Goal: Task Accomplishment & Management: Use online tool/utility

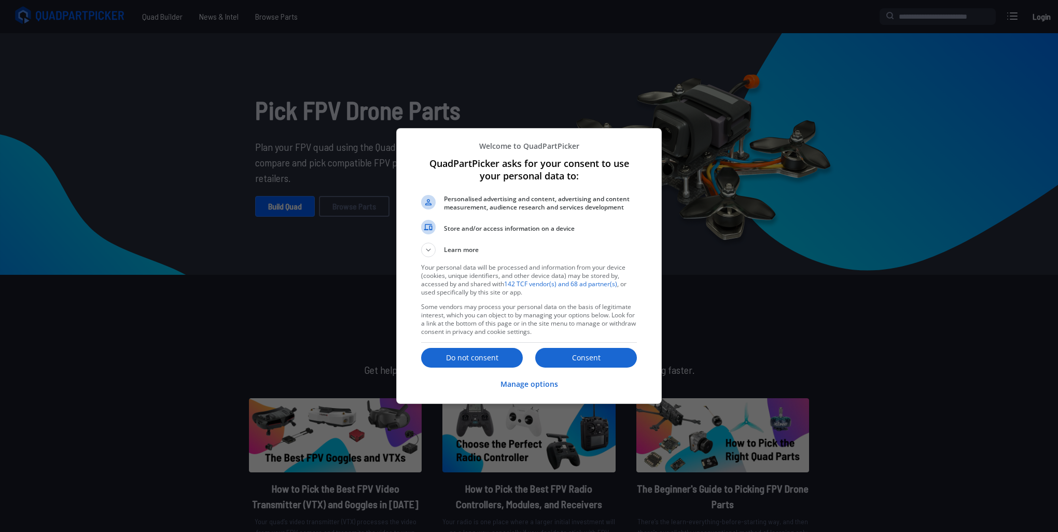
click at [562, 347] on div "Consent Do not consent" at bounding box center [529, 358] width 216 height 22
click at [567, 360] on p "Consent" at bounding box center [586, 358] width 102 height 10
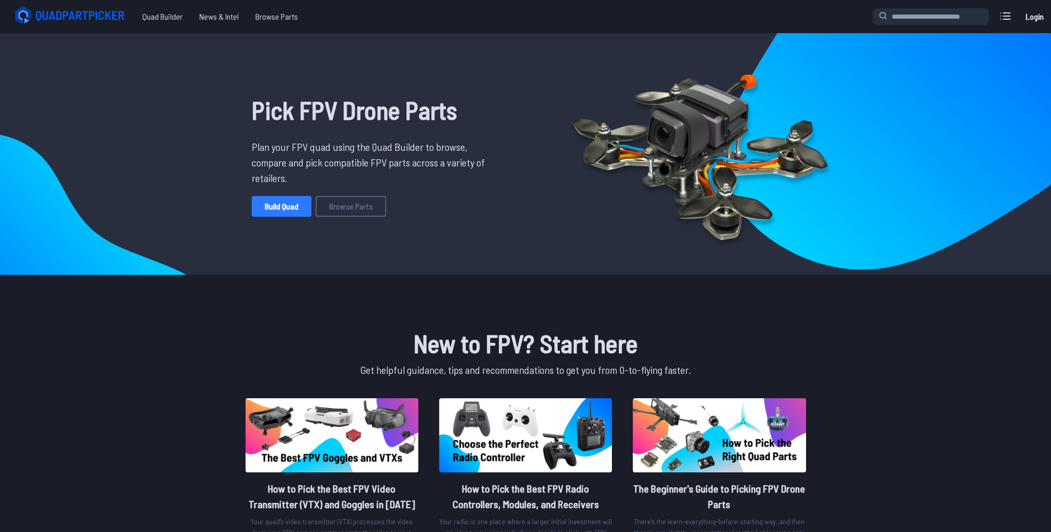
click at [292, 213] on link "Build Quad" at bounding box center [282, 206] width 60 height 21
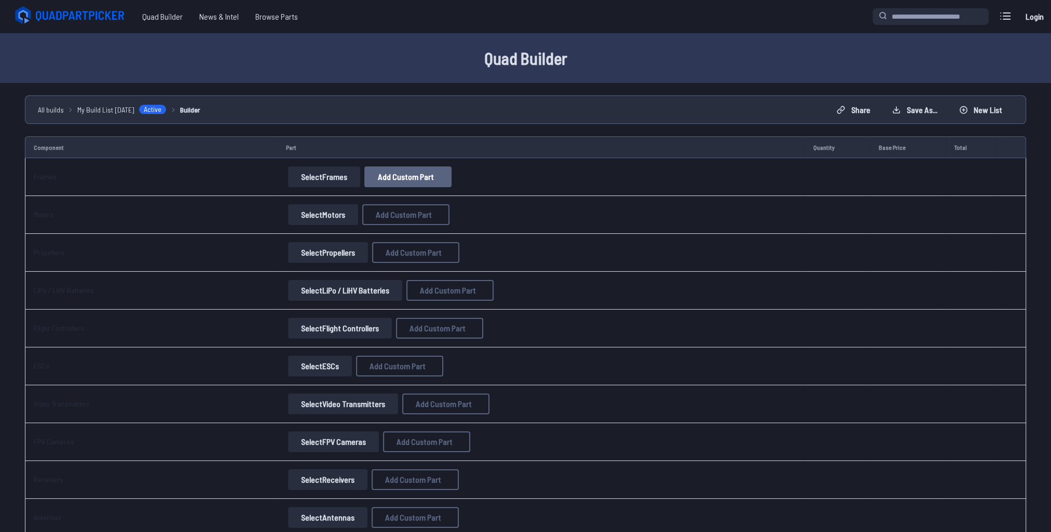
click at [408, 175] on span "Add Custom Part" at bounding box center [406, 177] width 56 height 8
select select "**********"
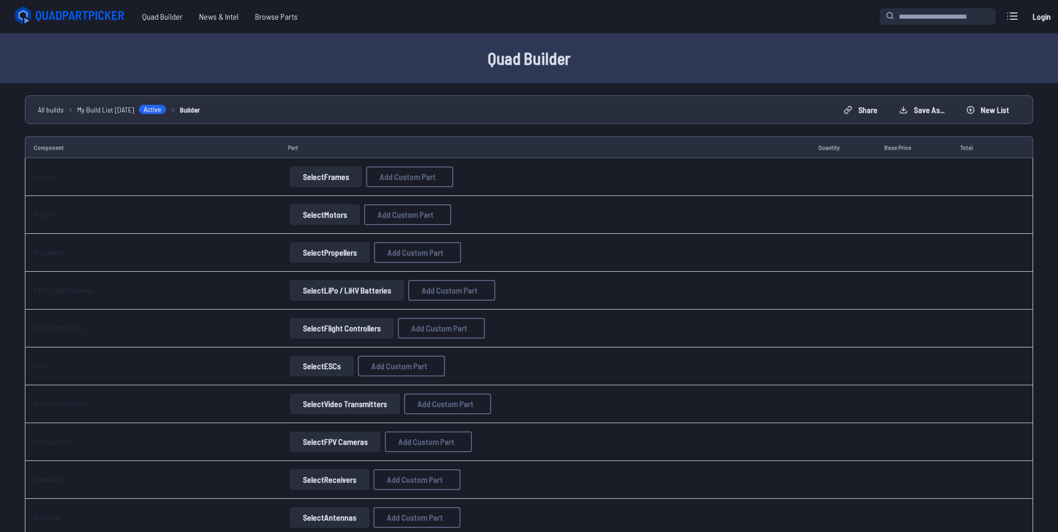
click at [638, 119] on button at bounding box center [626, 126] width 25 height 15
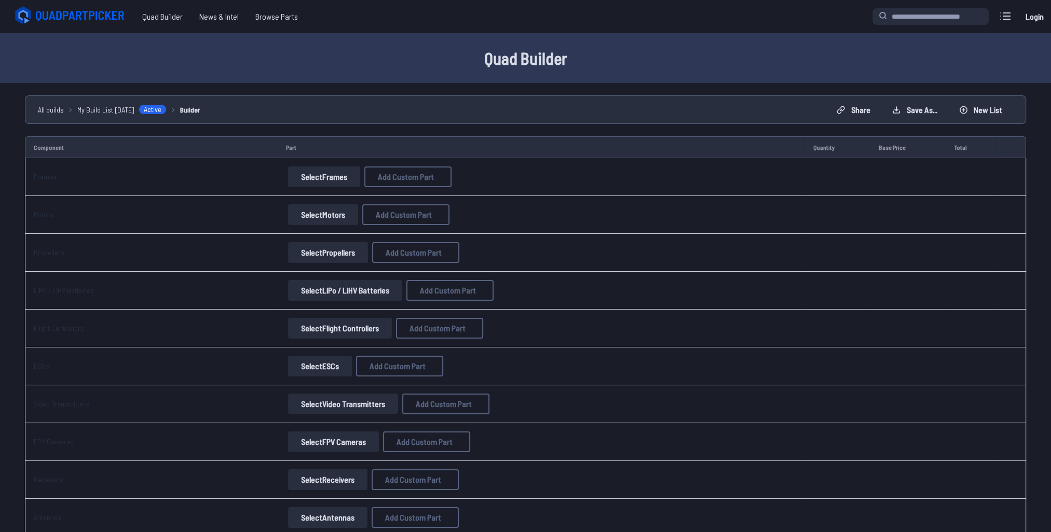
click at [332, 172] on button "Select Frames" at bounding box center [324, 177] width 72 height 21
click at [335, 177] on button "Select Frames" at bounding box center [324, 177] width 72 height 21
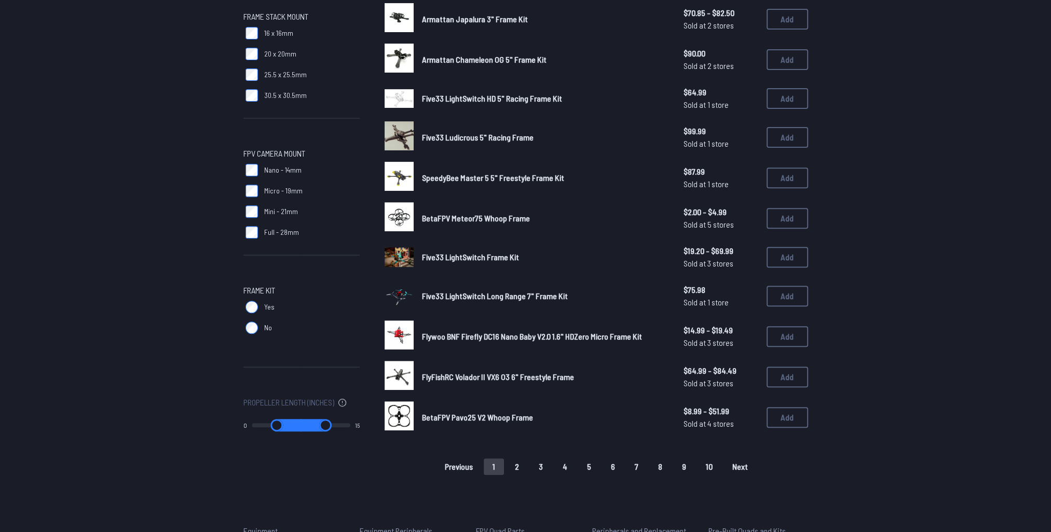
scroll to position [571, 0]
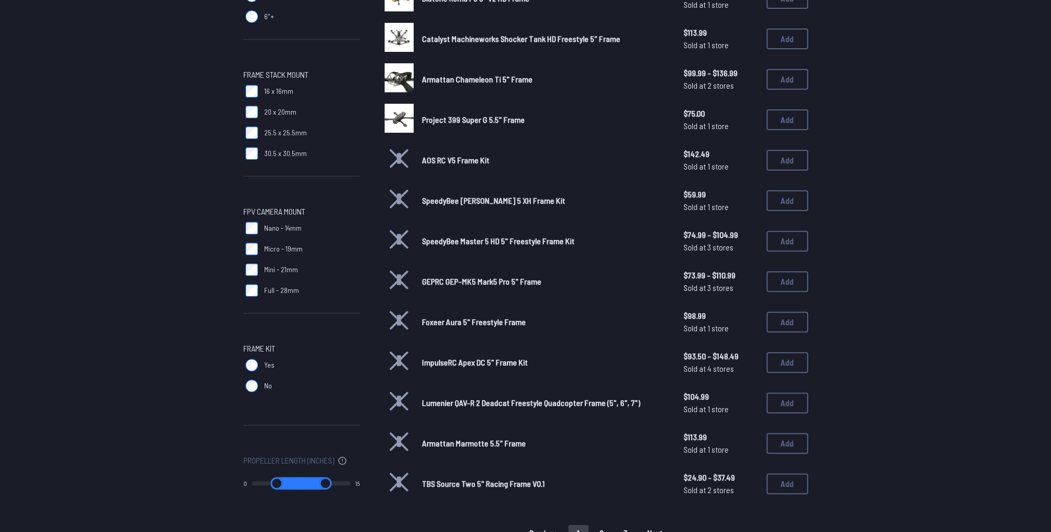
scroll to position [467, 0]
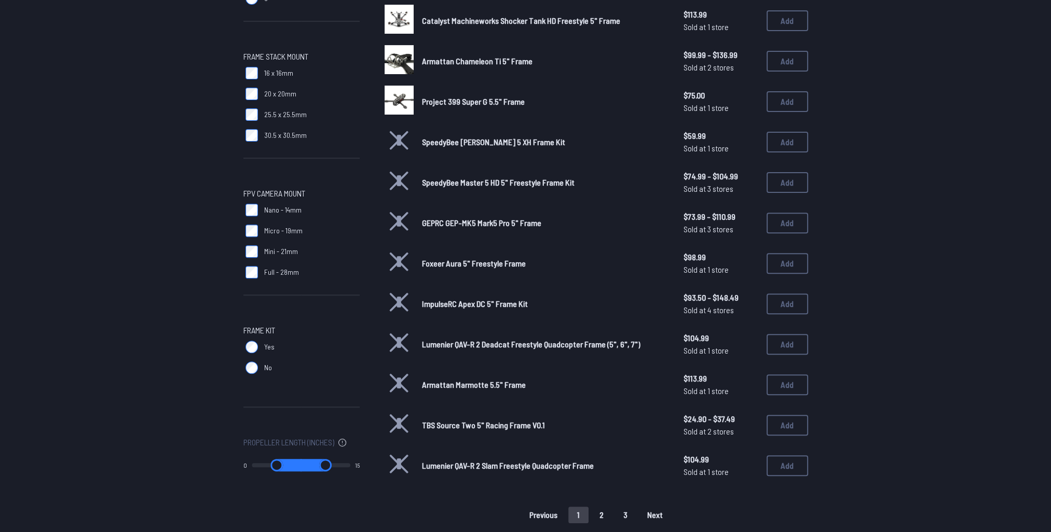
scroll to position [571, 0]
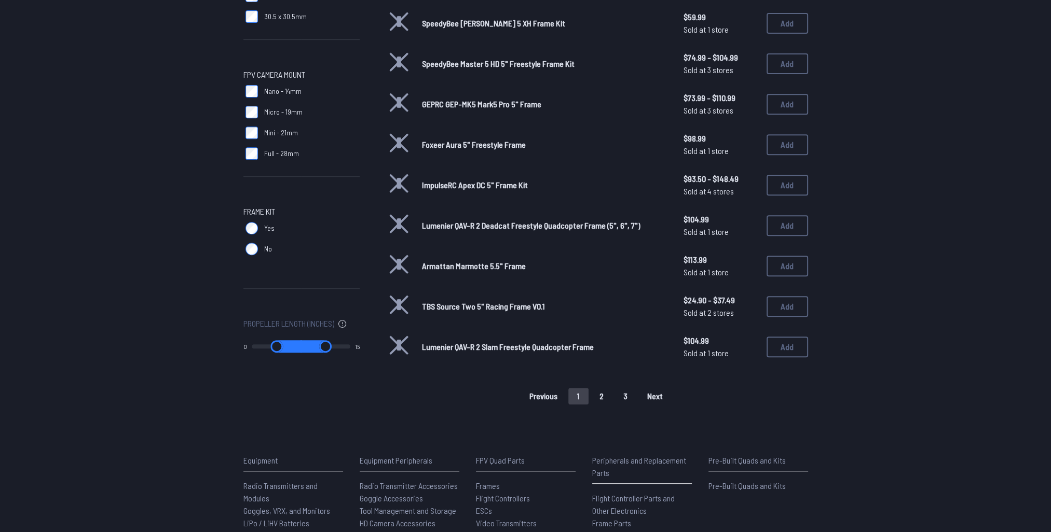
click at [655, 398] on button "Next" at bounding box center [654, 396] width 33 height 17
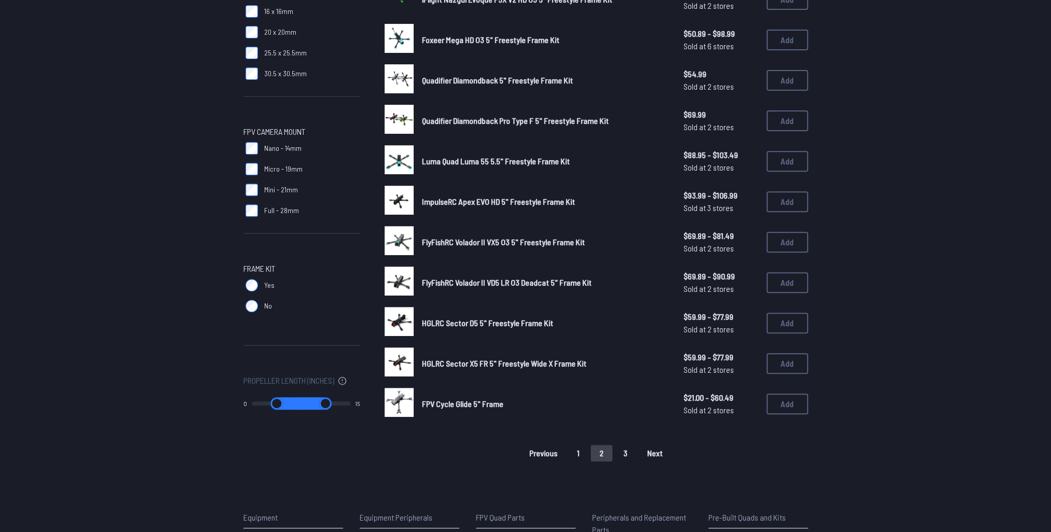
scroll to position [519, 0]
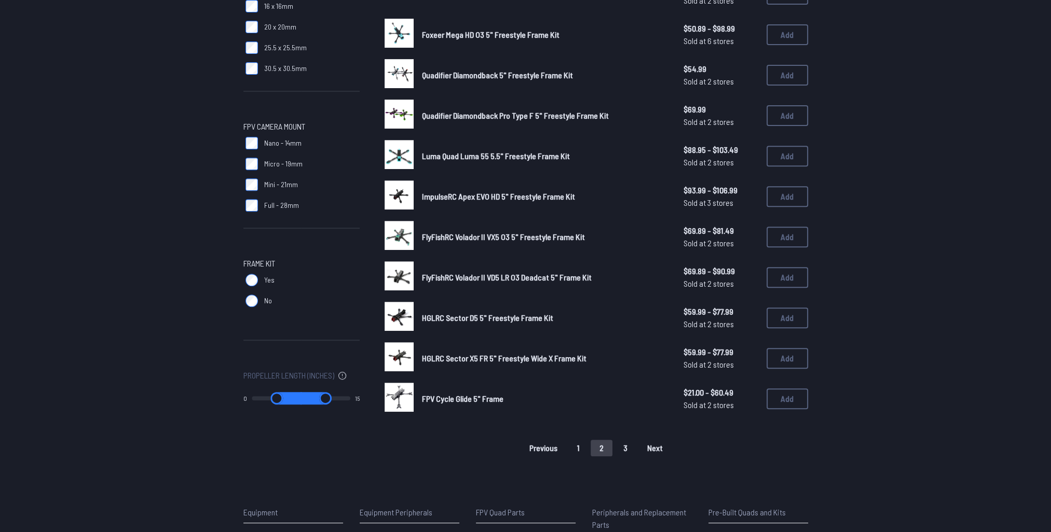
click at [650, 446] on span "Next" at bounding box center [655, 448] width 16 height 8
click at [649, 450] on div "Previous 1 2 3 Next" at bounding box center [595, 448] width 423 height 17
click at [458, 277] on span "FlyFishRC Volador II VD5 LR O3 Deadcat 5" Frame Kit" at bounding box center [507, 277] width 170 height 10
click at [782, 277] on button "Add" at bounding box center [787, 277] width 42 height 21
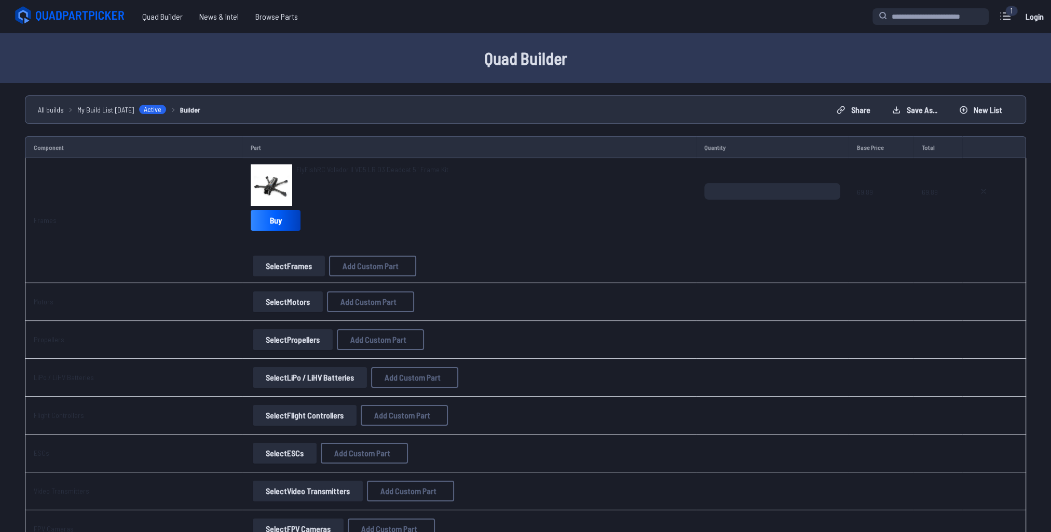
click at [292, 300] on button "Select Motors" at bounding box center [288, 302] width 70 height 21
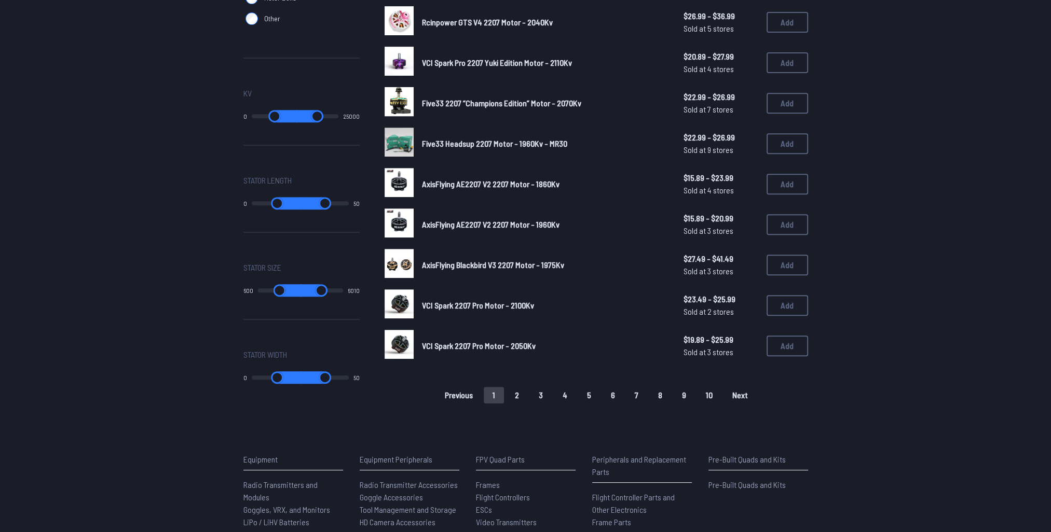
scroll to position [720, 0]
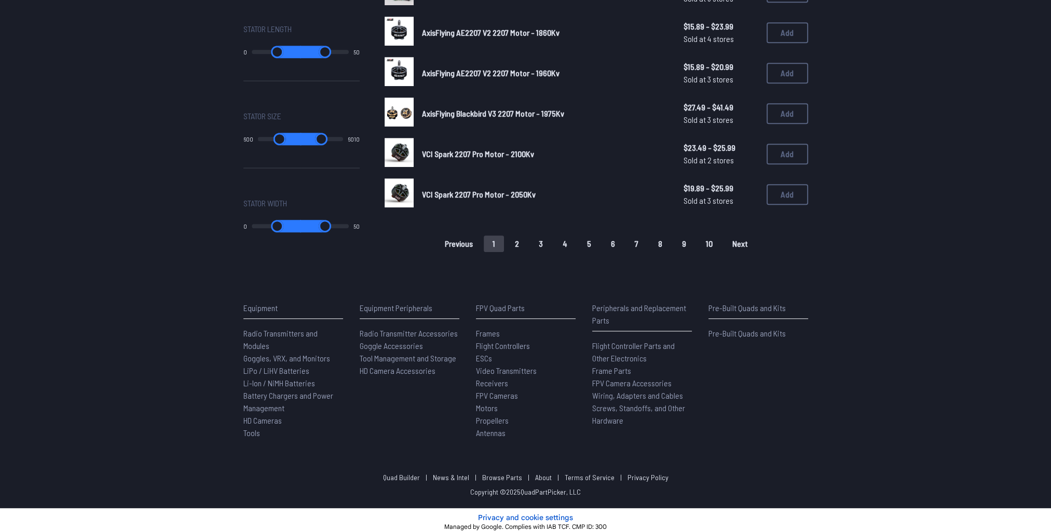
click at [734, 243] on span "Next" at bounding box center [740, 244] width 16 height 8
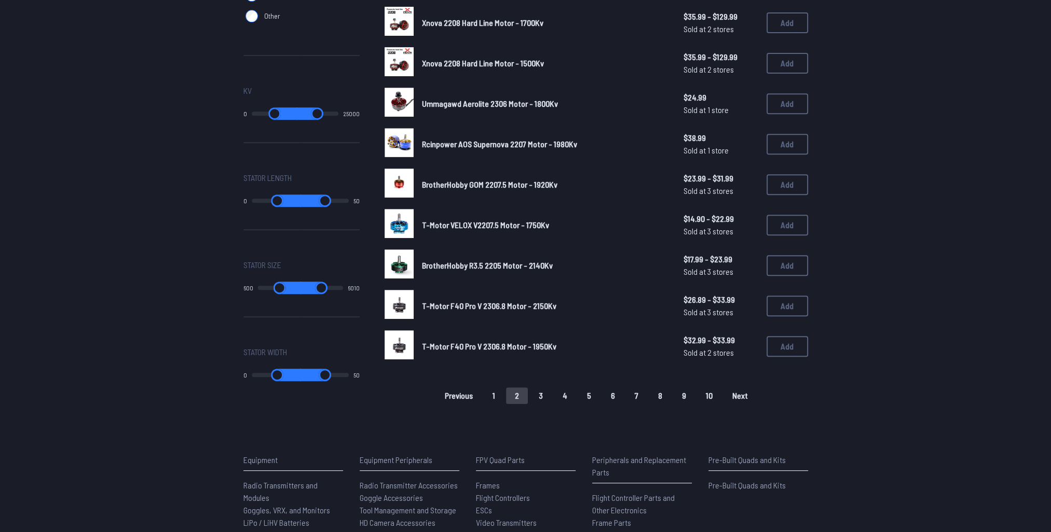
scroll to position [623, 0]
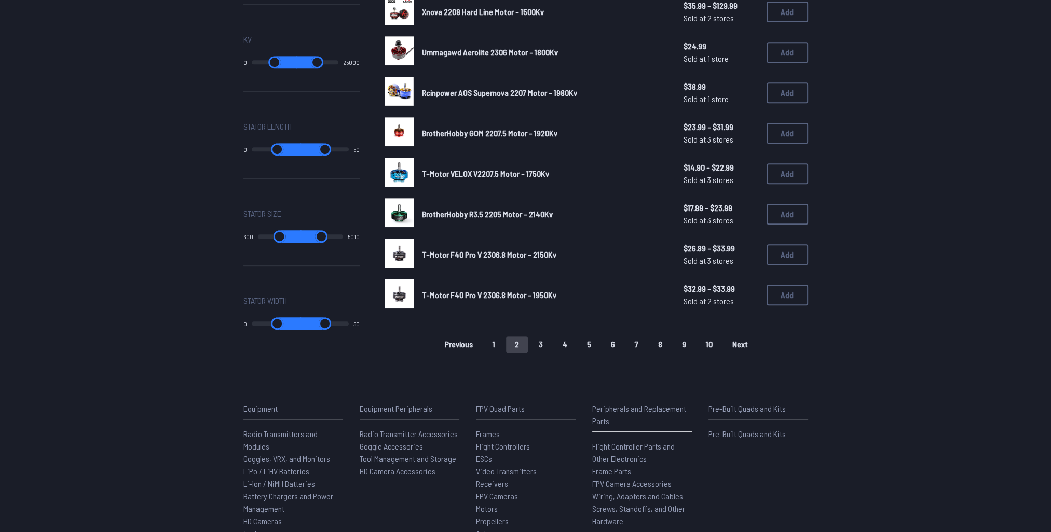
click at [747, 338] on button "Next" at bounding box center [739, 344] width 33 height 17
click at [741, 341] on span "Next" at bounding box center [740, 344] width 16 height 8
click at [737, 340] on span "Next" at bounding box center [740, 344] width 16 height 8
click at [731, 347] on button "Next" at bounding box center [739, 344] width 33 height 17
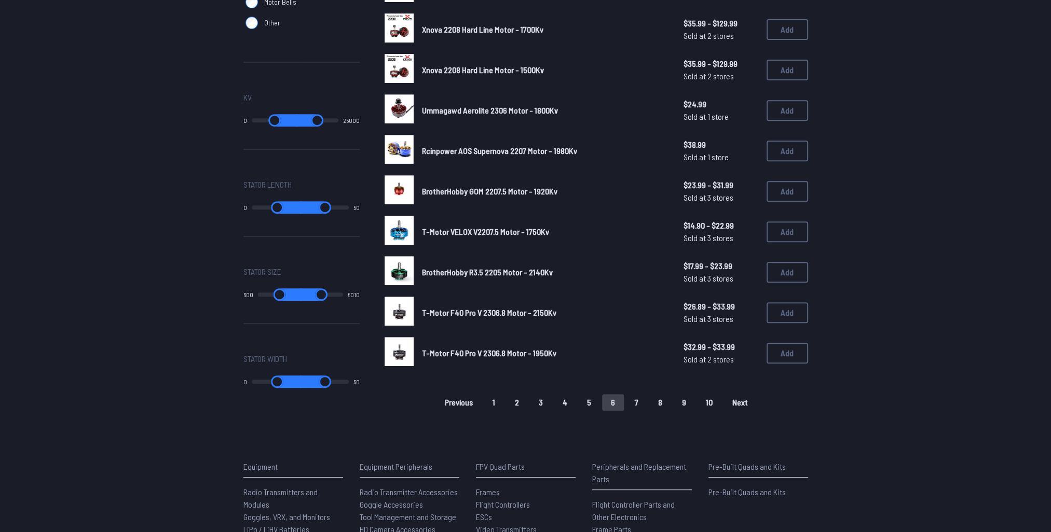
scroll to position [571, 0]
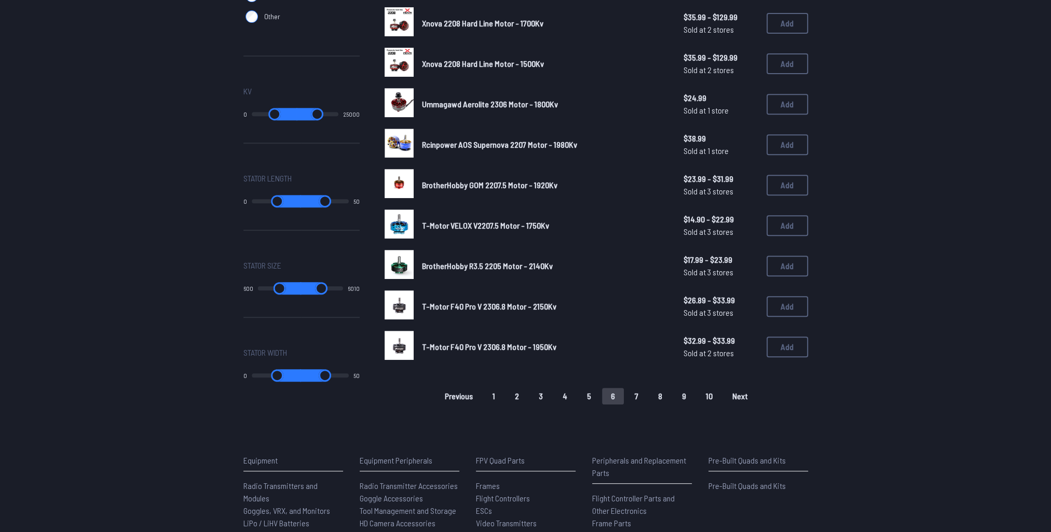
click at [744, 394] on span "Next" at bounding box center [740, 396] width 16 height 8
click at [725, 391] on button "Next" at bounding box center [740, 396] width 33 height 17
click at [737, 397] on button "Next" at bounding box center [740, 396] width 33 height 17
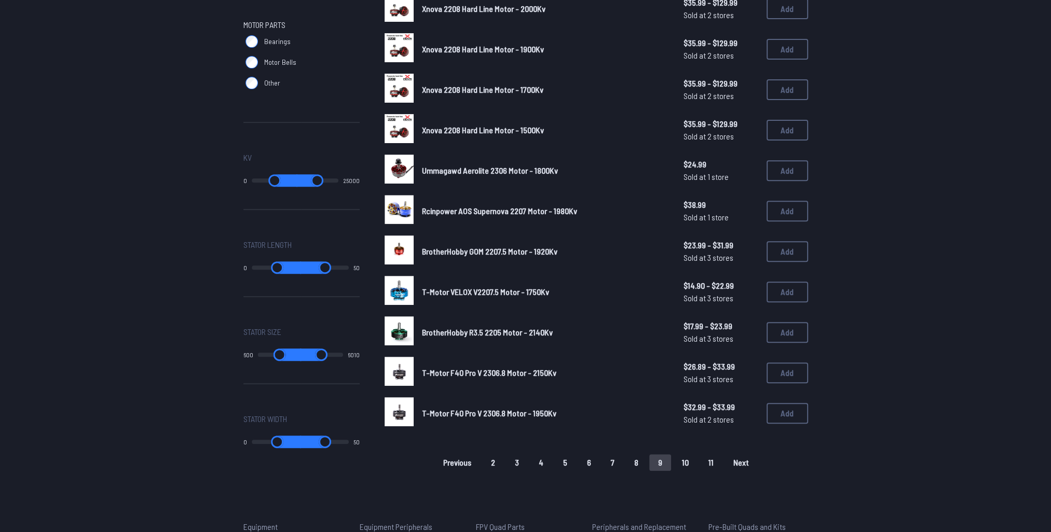
scroll to position [519, 0]
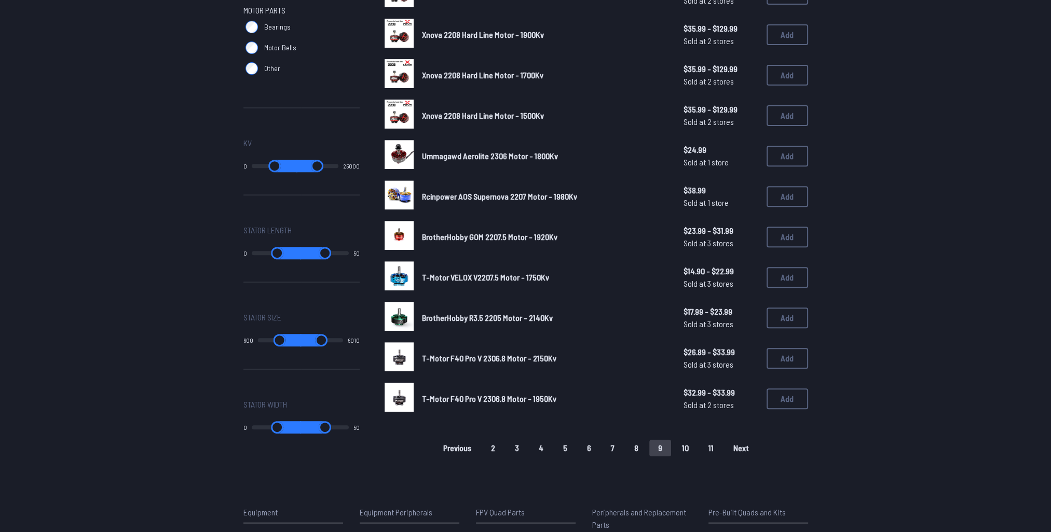
click at [724, 446] on button "Next" at bounding box center [740, 448] width 33 height 17
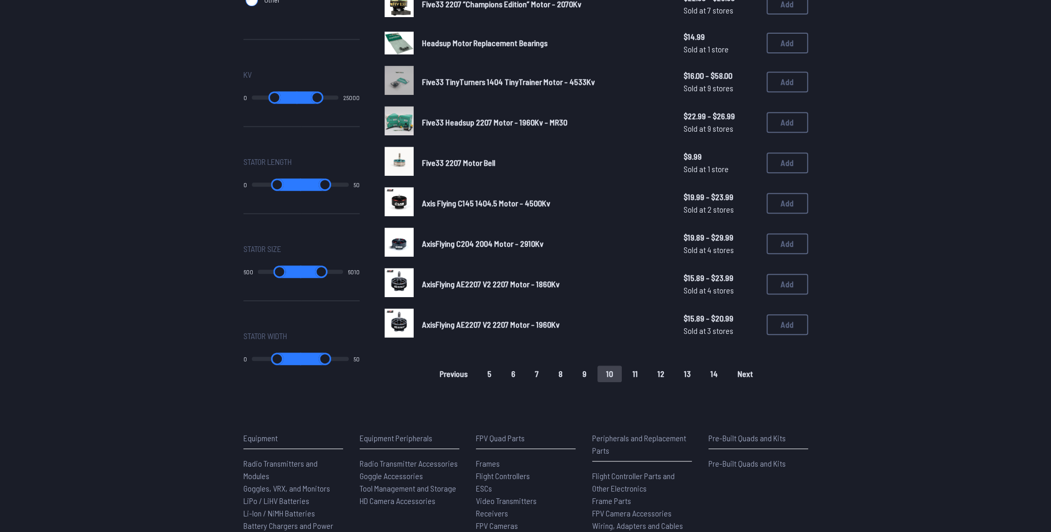
scroll to position [623, 0]
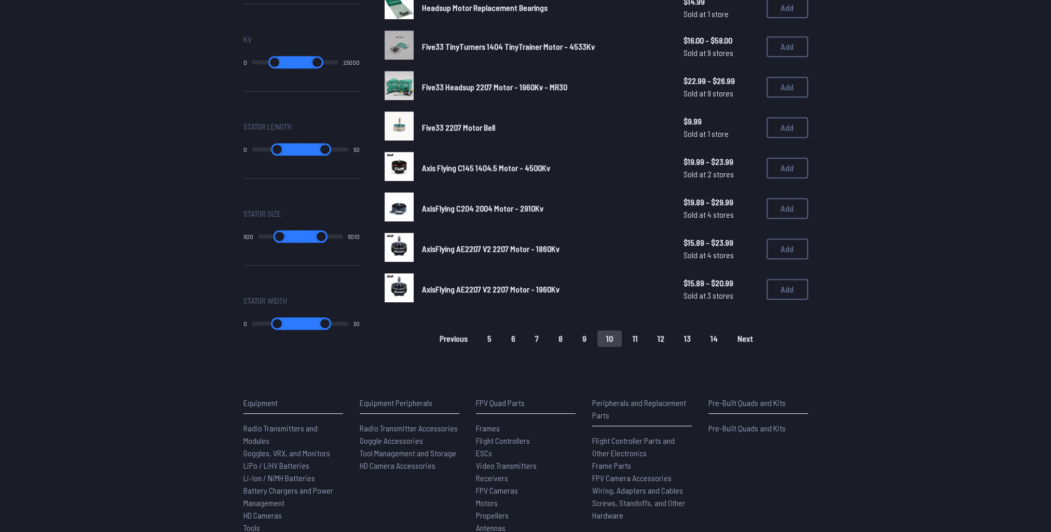
click at [740, 336] on span "Next" at bounding box center [745, 339] width 16 height 8
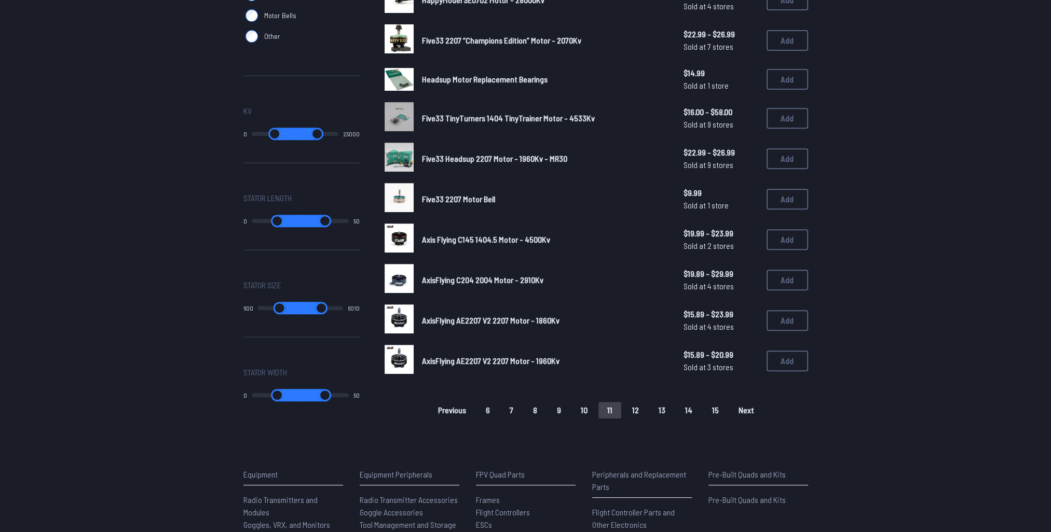
scroll to position [571, 0]
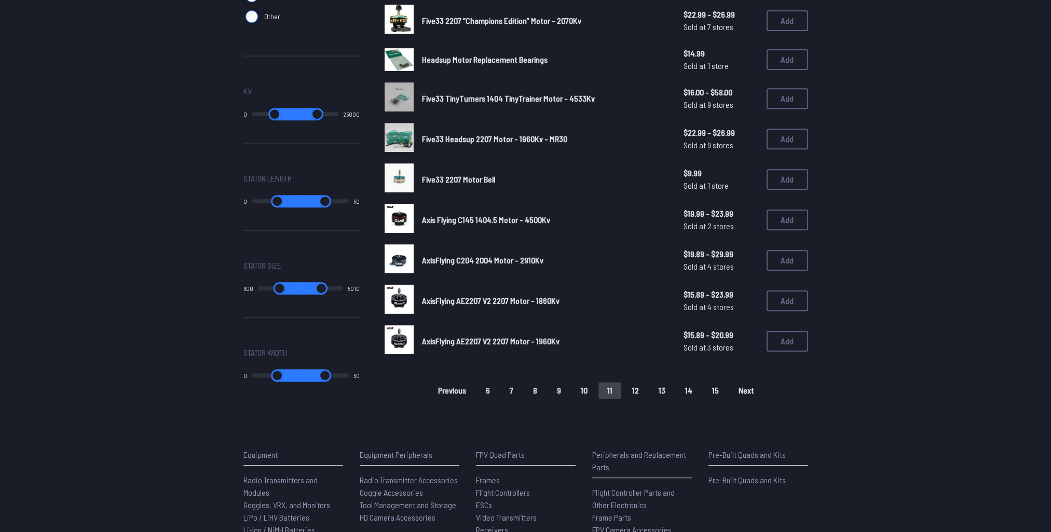
click at [743, 394] on button "Next" at bounding box center [745, 390] width 33 height 17
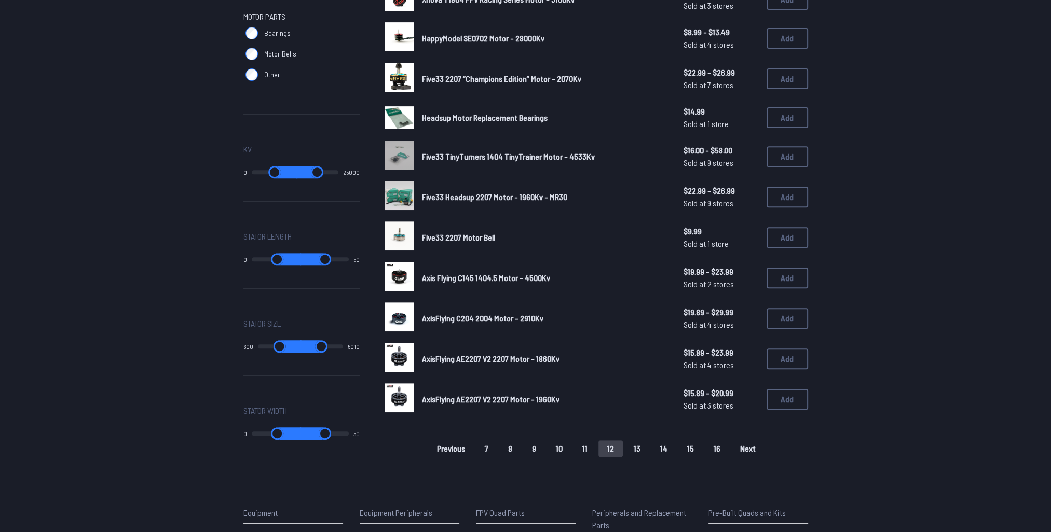
scroll to position [519, 0]
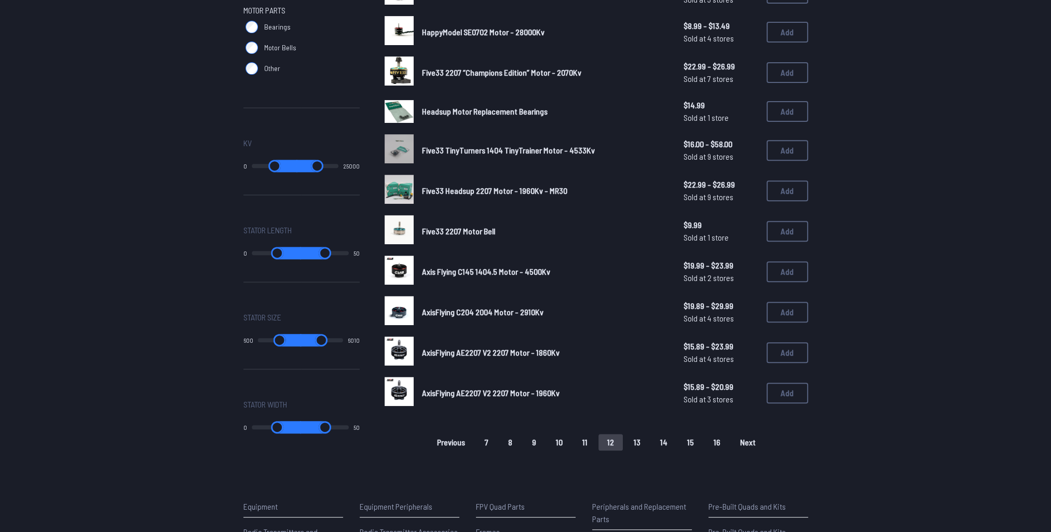
click at [743, 438] on span "Next" at bounding box center [748, 442] width 16 height 8
